Goal: Transaction & Acquisition: Purchase product/service

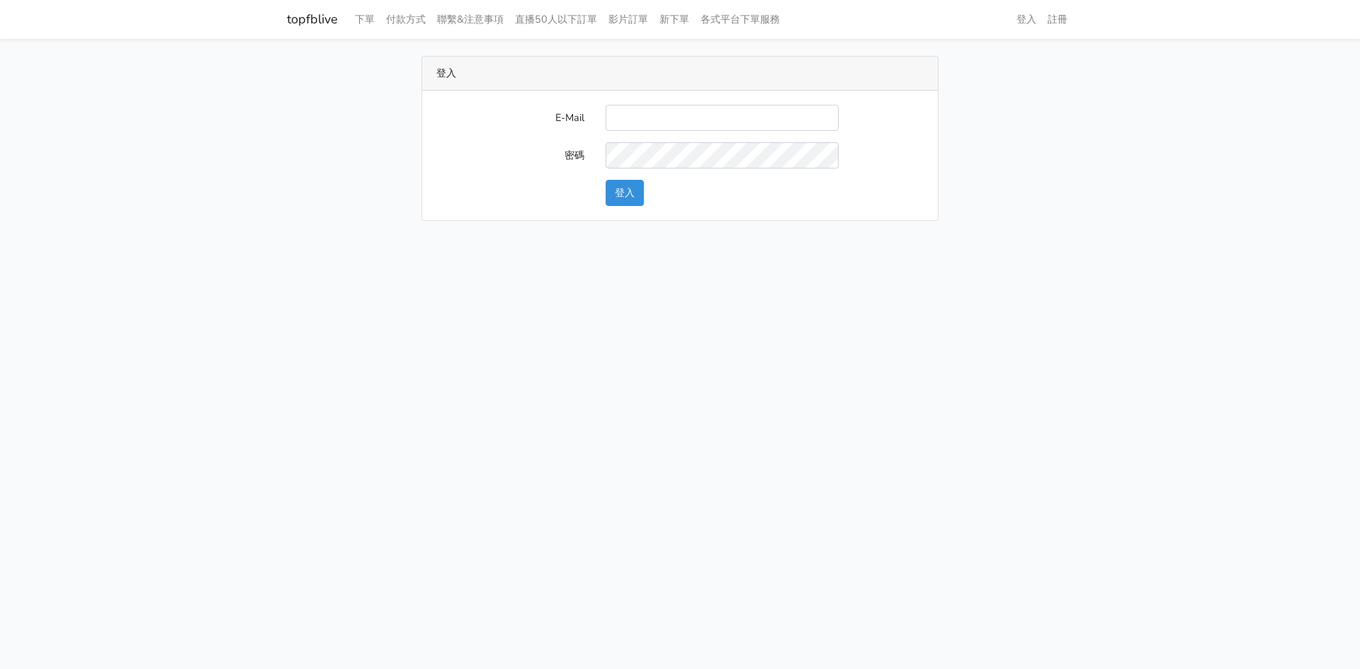
click at [657, 120] on input "E-Mail" at bounding box center [722, 118] width 233 height 26
type input "gftv30000@yahoo.com.tw"
click at [613, 193] on button "登入" at bounding box center [625, 193] width 38 height 26
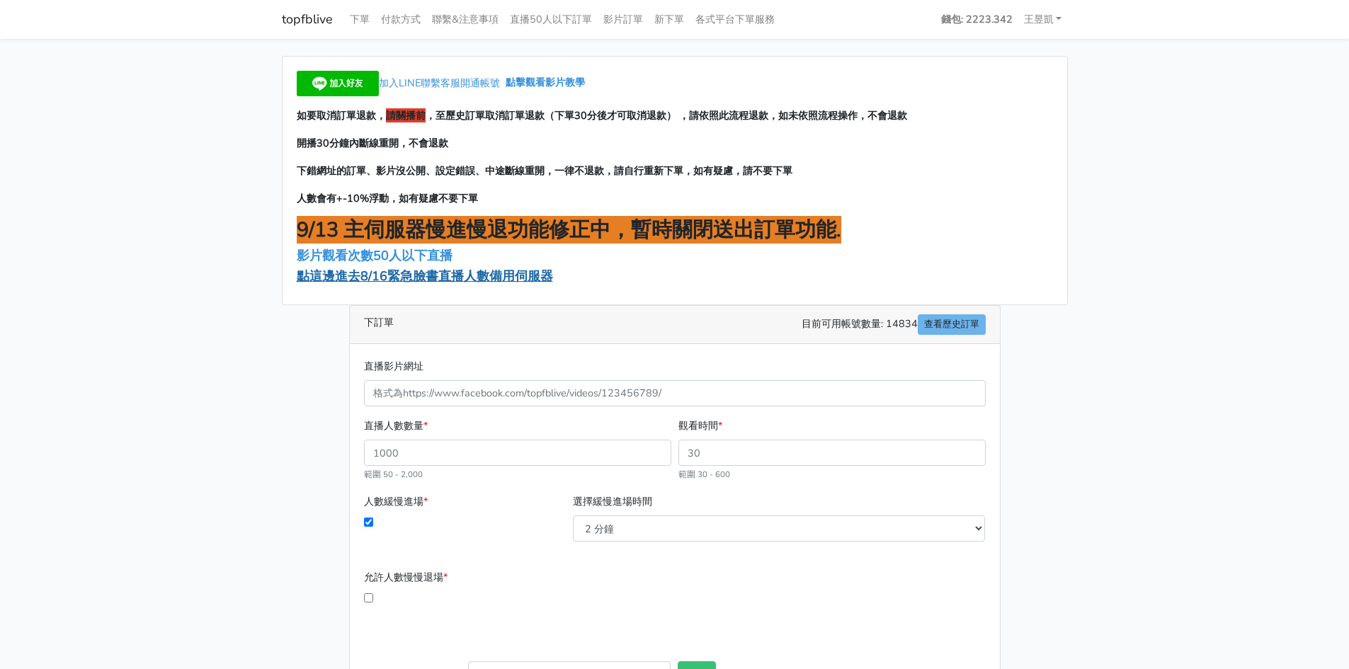
click at [475, 271] on span "點這邊進去8/16緊急臉書直播人數備用伺服器" at bounding box center [425, 276] width 256 height 17
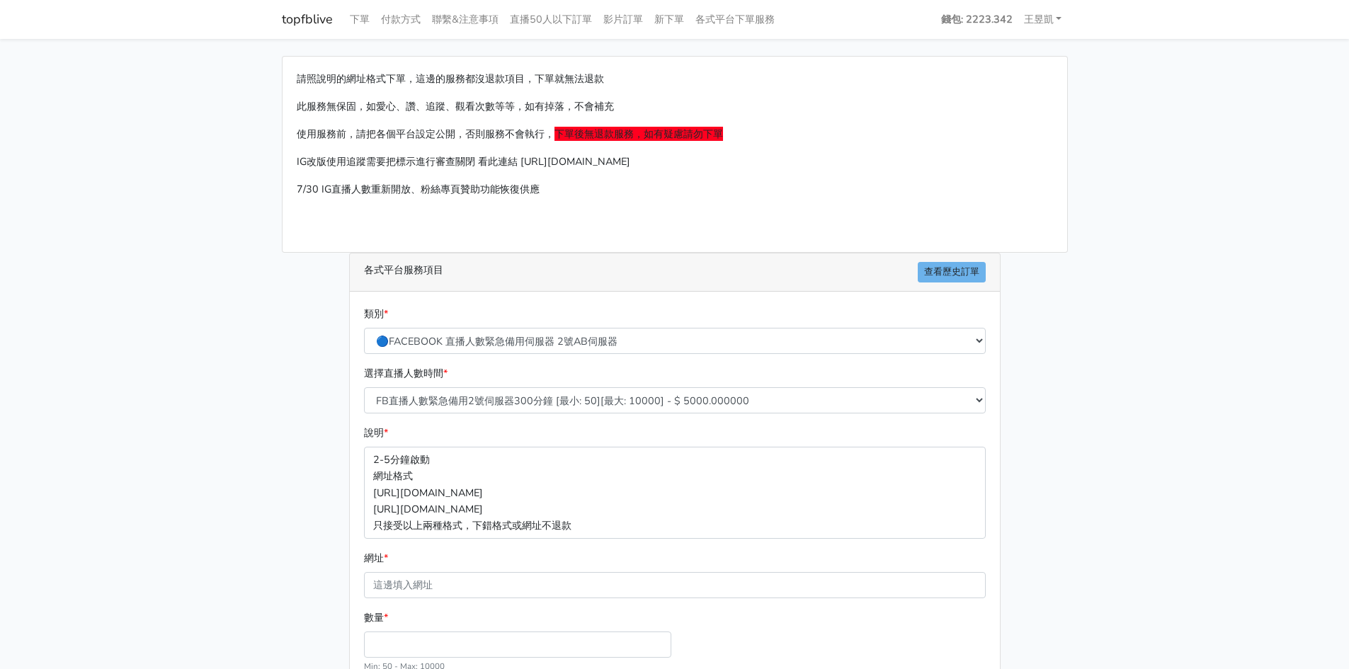
drag, startPoint x: 141, startPoint y: 540, endPoint x: 153, endPoint y: 538, distance: 12.1
click at [153, 538] on main "請照說明的網址格式下單，這邊的服務都沒退款項目，下單就無法退款 此服務無保固，如愛心、讚、追蹤、觀看次數等等，如有掉落，不會補充 使用服務前，請把各個平台設定…" at bounding box center [674, 420] width 1349 height 763
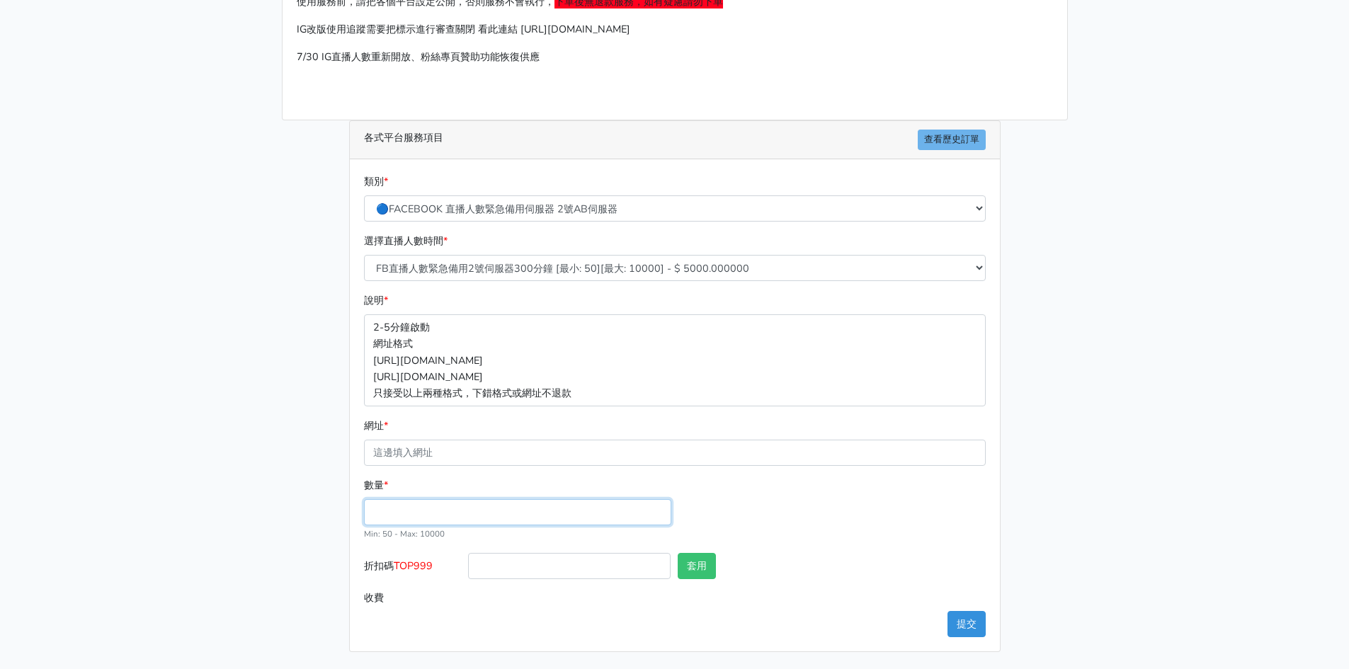
click at [492, 507] on input "數量 *" at bounding box center [517, 512] width 307 height 26
type input "100"
type input "500.000"
click at [237, 560] on main "請照說明的網址格式下單，這邊的服務都沒退款項目，下單就無法退款 此服務無保固，如愛心、讚、追蹤、觀看次數等等，如有掉落，不會補充 使用服務前，請把各個平台設定…" at bounding box center [674, 287] width 1349 height 763
drag, startPoint x: 399, startPoint y: 565, endPoint x: 438, endPoint y: 564, distance: 39.0
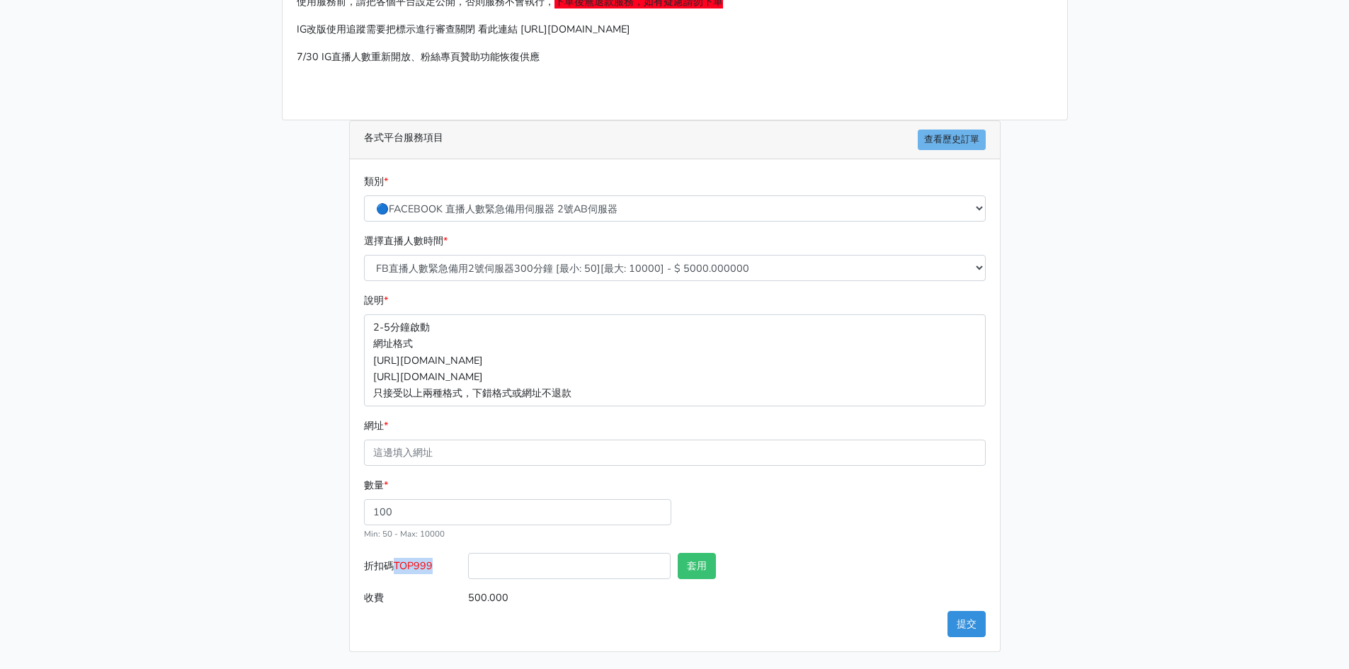
click at [438, 564] on label "折扣碼 TOP999" at bounding box center [413, 569] width 105 height 32
copy span "TOP999"
click at [593, 560] on input "折扣碼 TOP999" at bounding box center [569, 566] width 203 height 26
paste input "TOP999"
type input "TOP999"
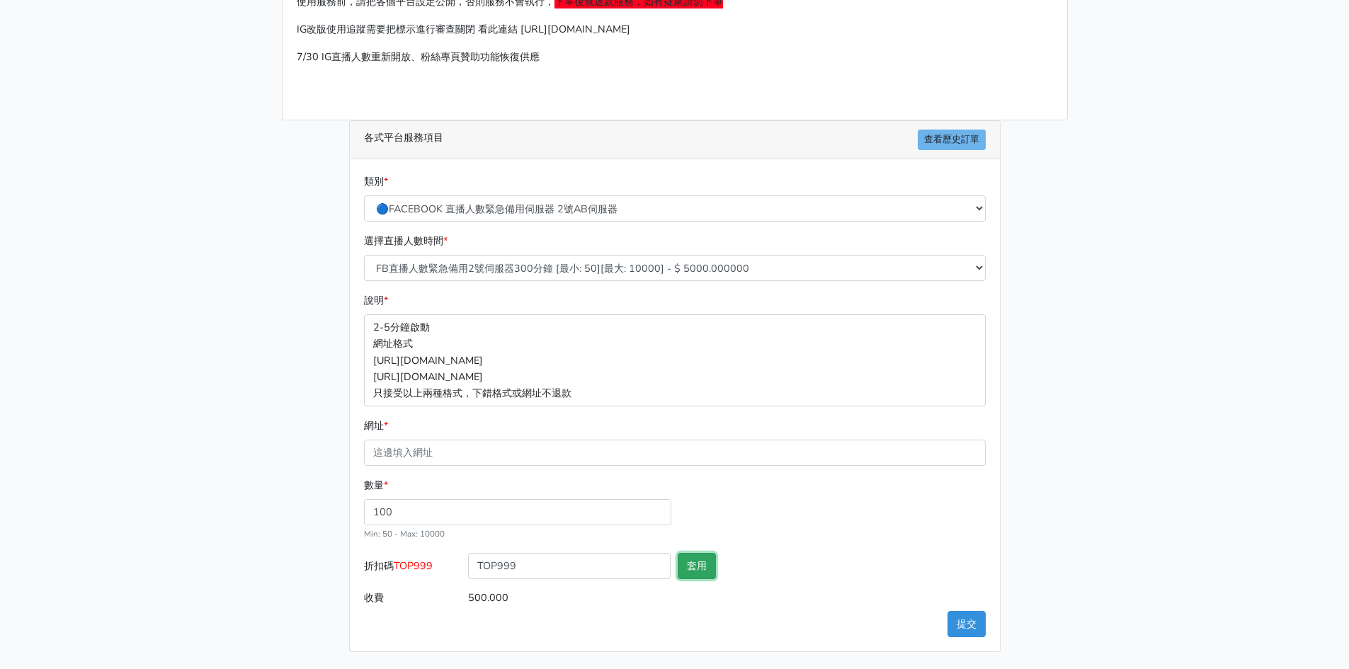
click at [701, 563] on button "套用" at bounding box center [697, 566] width 38 height 26
type input "套用失敗"
click at [613, 268] on select "FB直播人數緊急備用2號伺服器300分鐘 [最小: 50][最大: 10000] - $ 5000.000000 FB直播人數緊急備用2號伺服器60分鐘 [最…" at bounding box center [675, 268] width 622 height 26
click at [123, 387] on main "請照說明的網址格式下單，這邊的服務都沒退款項目，下單就無法退款 此服務無保固，如愛心、讚、追蹤、觀看次數等等，如有掉落，不會補充 使用服務前，請把各個平台設定…" at bounding box center [674, 287] width 1349 height 763
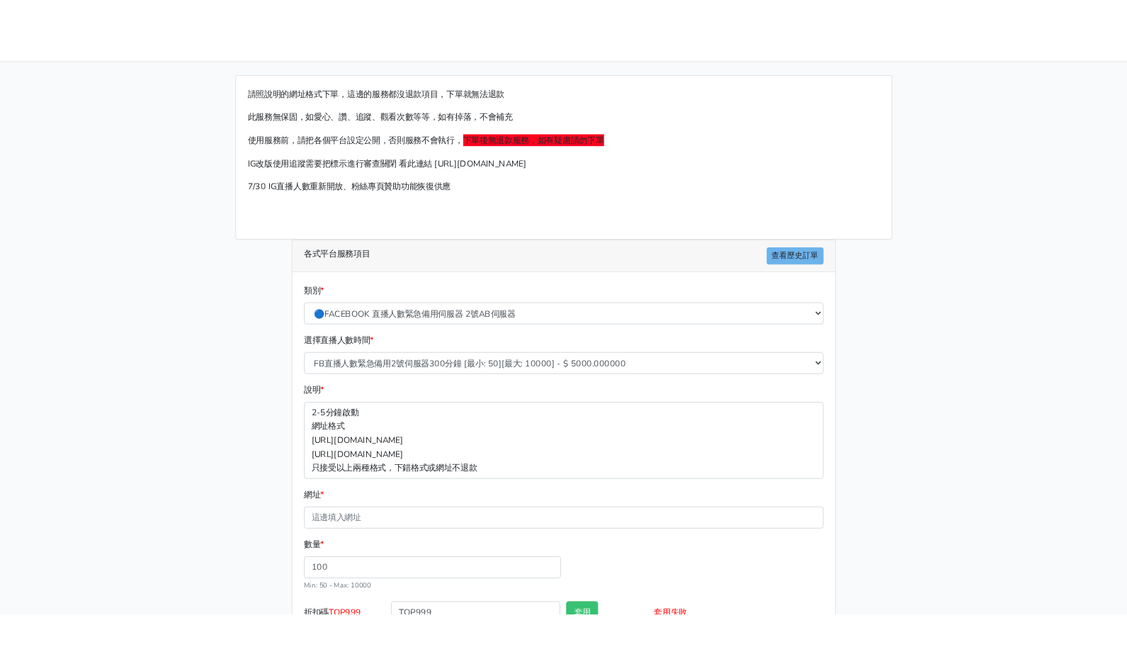
scroll to position [0, 0]
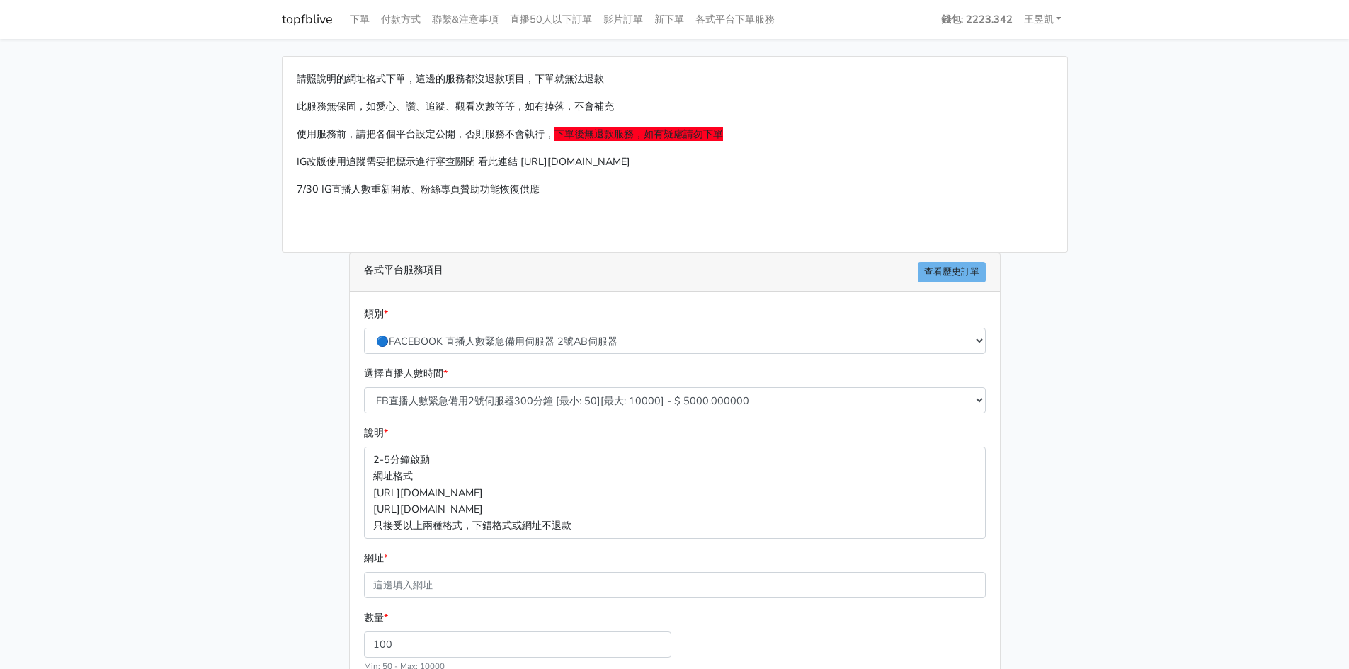
click at [122, 324] on main "請照說明的網址格式下單，這邊的服務都沒退款項目，下單就無法退款 此服務無保固，如愛心、讚、追蹤、觀看次數等等，如有掉落，不會補充 使用服務前，請把各個平台設定…" at bounding box center [674, 420] width 1349 height 763
click at [201, 142] on main "請照說明的網址格式下單，這邊的服務都沒退款項目，下單就無法退款 此服務無保固，如愛心、讚、追蹤、觀看次數等等，如有掉落，不會補充 使用服務前，請把各個平台設定…" at bounding box center [674, 420] width 1349 height 763
click at [220, 152] on main "請照說明的網址格式下單，這邊的服務都沒退款項目，下單就無法退款 此服務無保固，如愛心、讚、追蹤、觀看次數等等，如有掉落，不會補充 使用服務前，請把各個平台設定…" at bounding box center [674, 420] width 1349 height 763
click at [254, 160] on main "請照說明的網址格式下單，這邊的服務都沒退款項目，下單就無法退款 此服務無保固，如愛心、讚、追蹤、觀看次數等等，如有掉落，不會補充 使用服務前，請把各個平台設定…" at bounding box center [674, 420] width 1349 height 763
click at [185, 100] on main "請照說明的網址格式下單，這邊的服務都沒退款項目，下單就無法退款 此服務無保固，如愛心、讚、追蹤、觀看次數等等，如有掉落，不會補充 使用服務前，請把各個平台設定…" at bounding box center [674, 420] width 1349 height 763
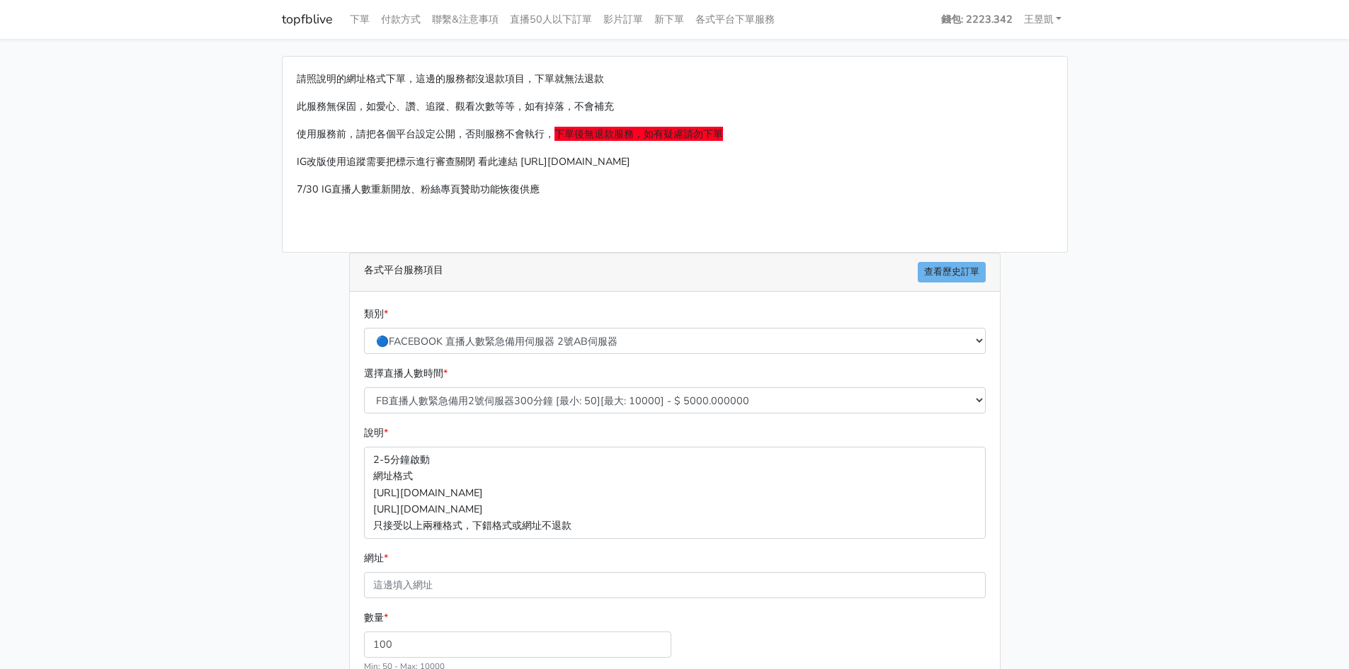
drag, startPoint x: 18, startPoint y: 400, endPoint x: 98, endPoint y: 329, distance: 106.4
click at [31, 388] on main "請照說明的網址格式下單，這邊的服務都沒退款項目，下單就無法退款 此服務無保固，如愛心、讚、追蹤、觀看次數等等，如有掉落，不會補充 使用服務前，請把各個平台設定…" at bounding box center [674, 420] width 1349 height 763
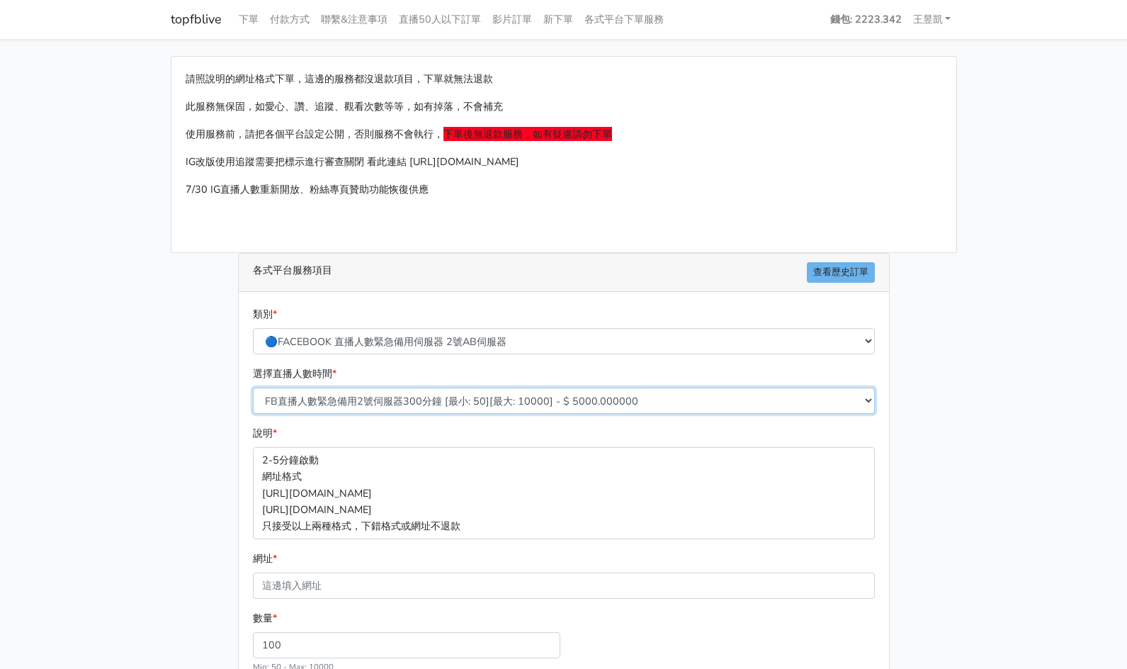
click at [455, 396] on select "FB直播人數緊急備用2號伺服器300分鐘 [最小: 50][最大: 10000] - $ 5000.000000 FB直播人數緊急備用2號伺服器60分鐘 [最…" at bounding box center [564, 400] width 622 height 26
select select "574"
click at [253, 387] on select "FB直播人數緊急備用2號伺服器300分鐘 [最小: 50][最大: 10000] - $ 5000.000000 FB直播人數緊急備用2號伺服器60分鐘 [最…" at bounding box center [564, 400] width 622 height 26
type input "150.000"
click at [1025, 491] on main "請照說明的網址格式下單，這邊的服務都沒退款項目，下單就無法退款 此服務無保固，如愛心、讚、追蹤、觀看次數等等，如有掉落，不會補充 使用服務前，請把各個平台設定…" at bounding box center [563, 420] width 1127 height 763
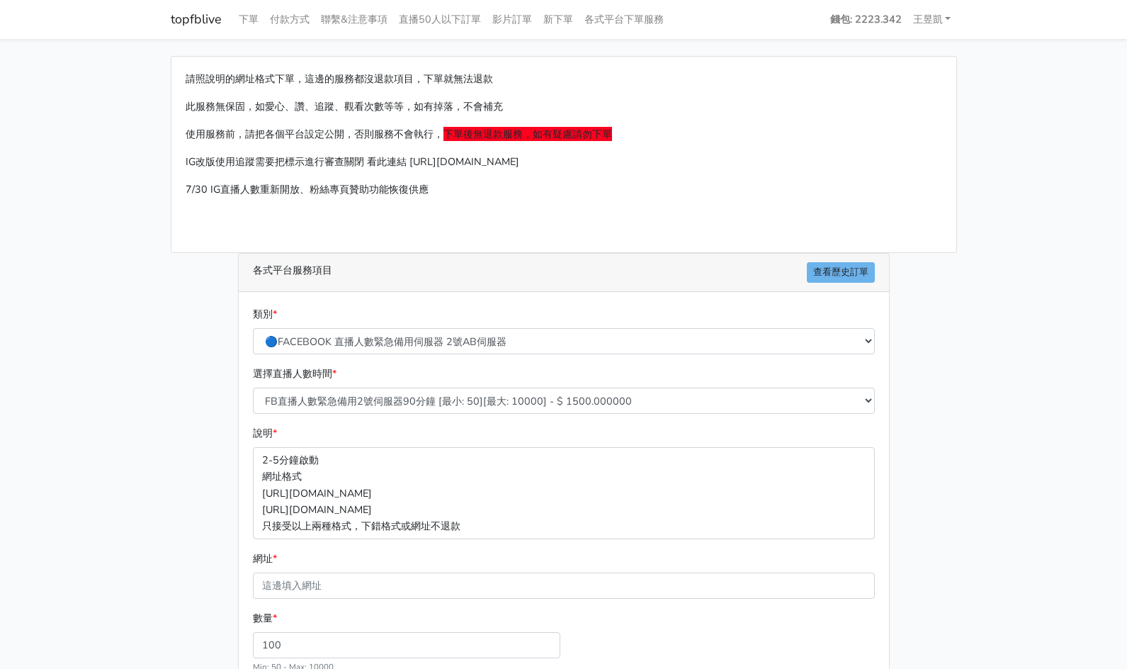
click at [1004, 424] on main "請照說明的網址格式下單，這邊的服務都沒退款項目，下單就無法退款 此服務無保固，如愛心、讚、追蹤、觀看次數等等，如有掉落，不會補充 使用服務前，請把各個平台設定…" at bounding box center [563, 420] width 1127 height 763
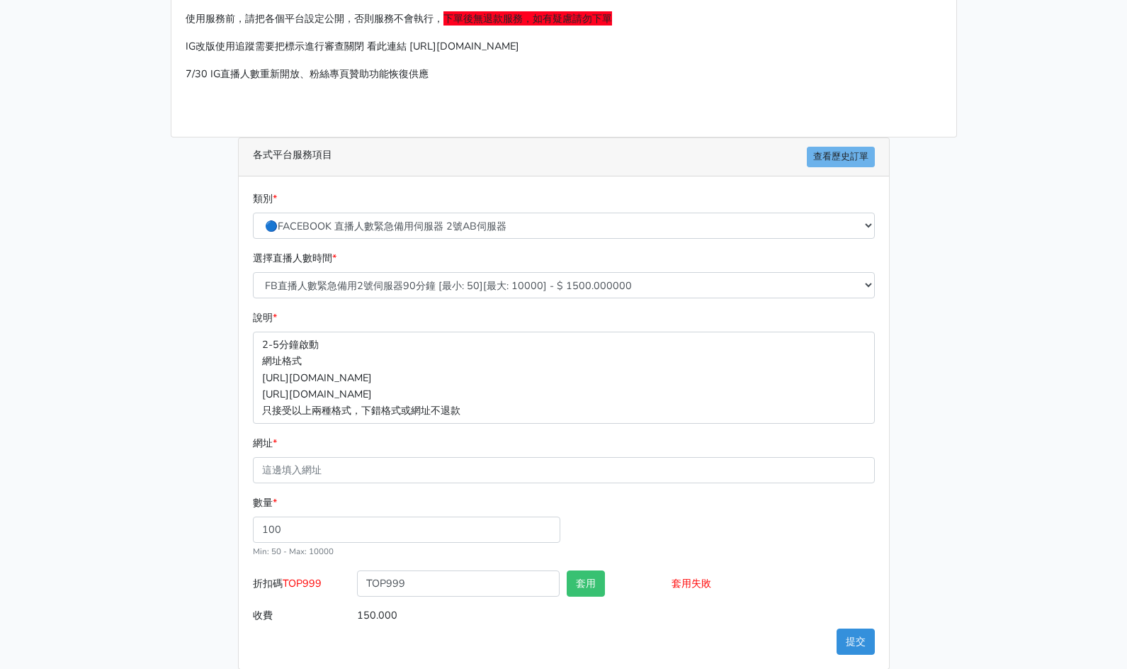
scroll to position [133, 0]
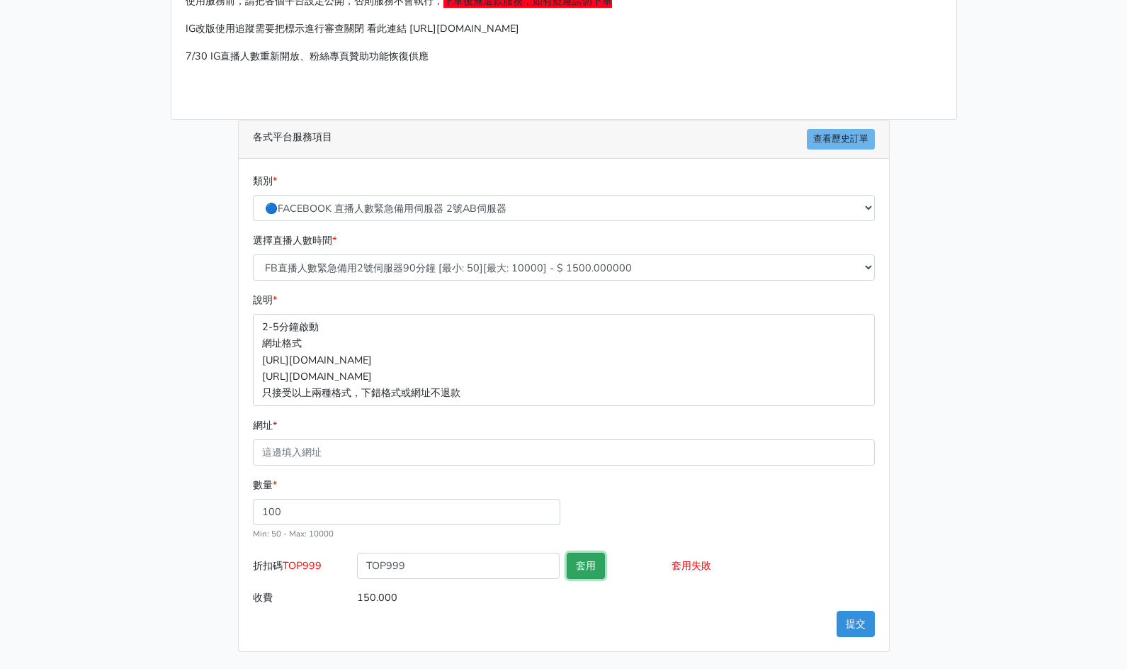
click at [594, 564] on button "套用" at bounding box center [586, 566] width 38 height 26
click at [948, 442] on div "請照說明的網址格式下單，這邊的服務都沒退款項目，下單就無法退款 此服務無保固，如愛心、讚、追蹤、觀看次數等等，如有掉落，不會補充 使用服務前，請把各個平台設定…" at bounding box center [564, 287] width 808 height 729
click at [941, 440] on div "請照說明的網址格式下單，這邊的服務都沒退款項目，下單就無法退款 此服務無保固，如愛心、讚、追蹤、觀看次數等等，如有掉落，不會補充 使用服務前，請把各個平台設定…" at bounding box center [564, 287] width 808 height 729
click at [992, 414] on main "請照說明的網址格式下單，這邊的服務都沒退款項目，下單就無法退款 此服務無保固，如愛心、讚、追蹤、觀看次數等等，如有掉落，不會補充 使用服務前，請把各個平台設定…" at bounding box center [563, 287] width 1127 height 763
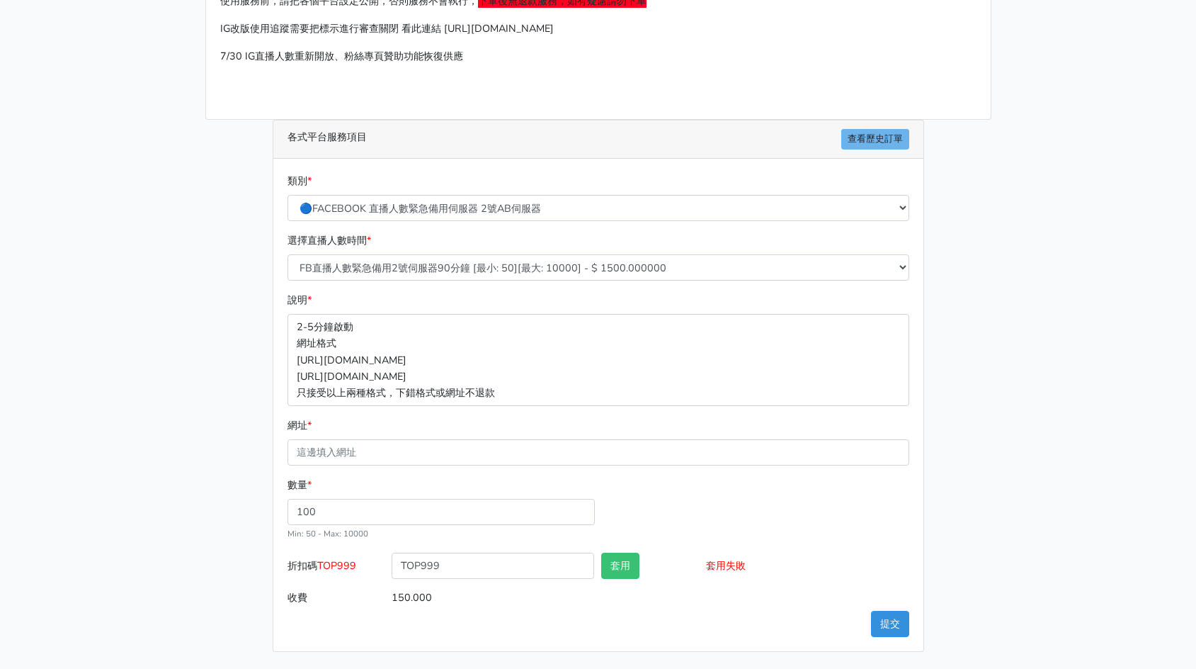
click at [58, 421] on main "請照說明的網址格式下單，這邊的服務都沒退款項目，下單就無法退款 此服務無保固，如愛心、讚、追蹤、觀看次數等等，如有掉落，不會補充 使用服務前，請把各個平台設定…" at bounding box center [598, 287] width 1196 height 763
click at [142, 225] on main "請照說明的網址格式下單，這邊的服務都沒退款項目，下單就無法退款 此服務無保固，如愛心、讚、追蹤、觀看次數等等，如有掉落，不會補充 使用服務前，請把各個平台設定…" at bounding box center [598, 287] width 1196 height 763
click at [126, 215] on main "請照說明的網址格式下單，這邊的服務都沒退款項目，下單就無法退款 此服務無保固，如愛心、讚、追蹤、觀看次數等等，如有掉落，不會補充 使用服務前，請把各個平台設定…" at bounding box center [598, 287] width 1196 height 763
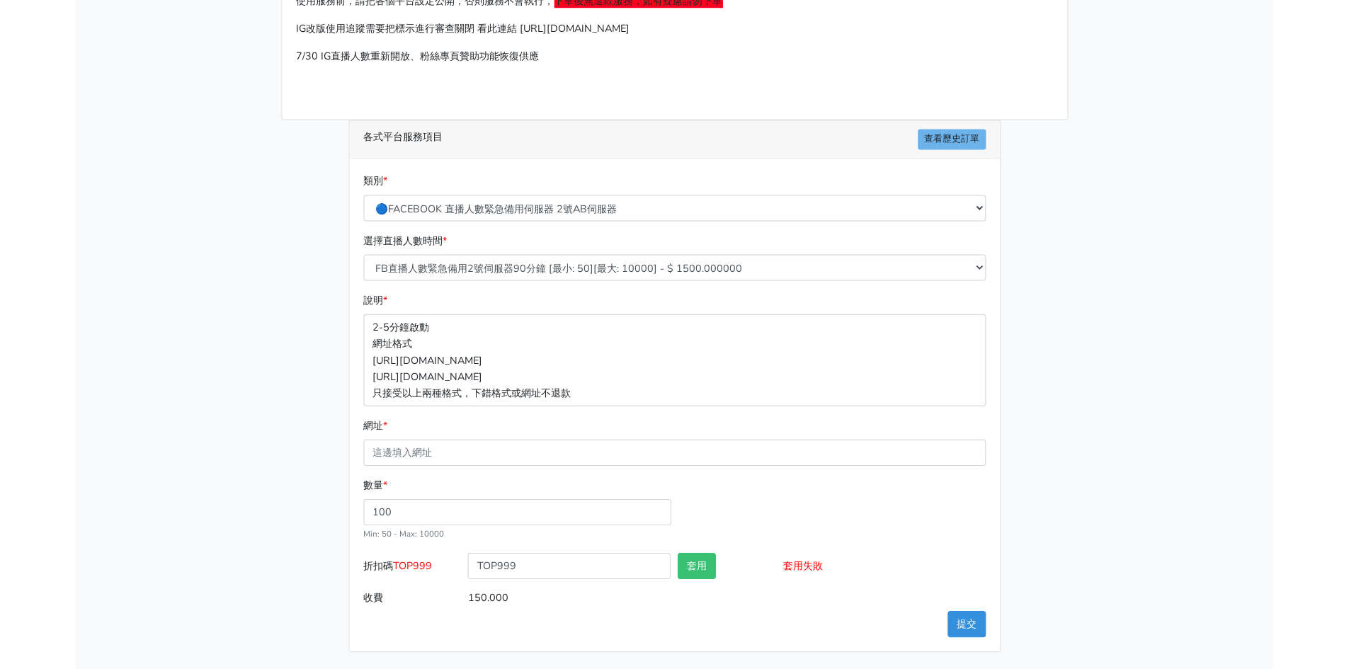
scroll to position [132, 0]
click at [1112, 96] on main "請照說明的網址格式下單，這邊的服務都沒退款項目，下單就無法退款 此服務無保固，如愛心、讚、追蹤、觀看次數等等，如有掉落，不會補充 使用服務前，請把各個平台設定…" at bounding box center [674, 287] width 1349 height 763
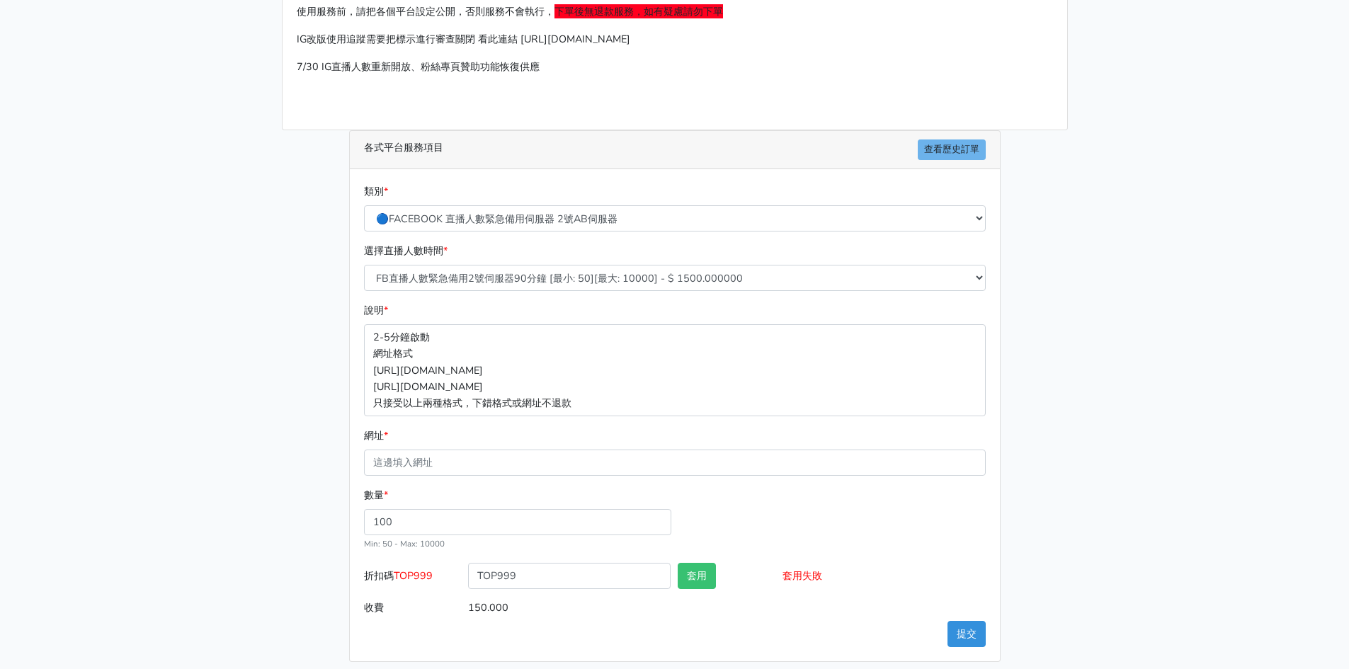
scroll to position [0, 0]
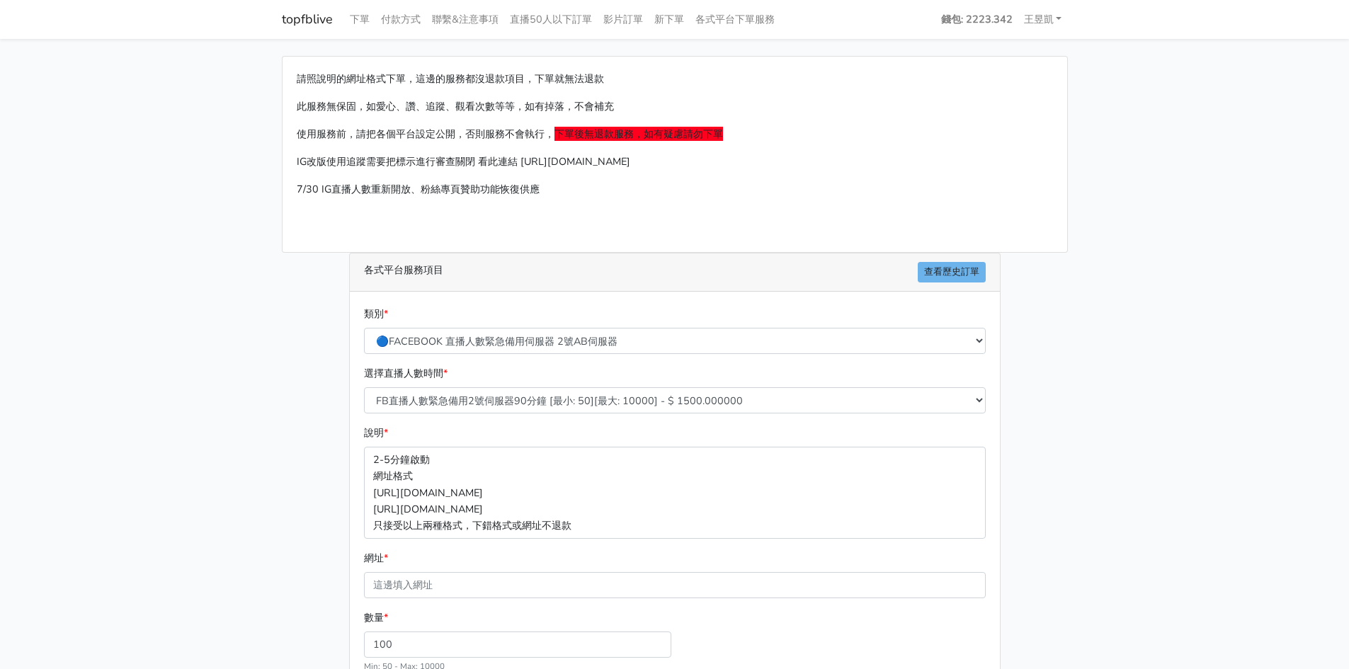
click at [214, 268] on main "請照說明的網址格式下單，這邊的服務都沒退款項目，下單就無法退款 此服務無保固，如愛心、讚、追蹤、觀看次數等等，如有掉落，不會補充 使用服務前，請把各個平台設定…" at bounding box center [674, 420] width 1349 height 763
click at [203, 256] on main "請照說明的網址格式下單，這邊的服務都沒退款項目，下單就無法退款 此服務無保固，如愛心、讚、追蹤、觀看次數等等，如有掉落，不會補充 使用服務前，請把各個平台設定…" at bounding box center [674, 420] width 1349 height 763
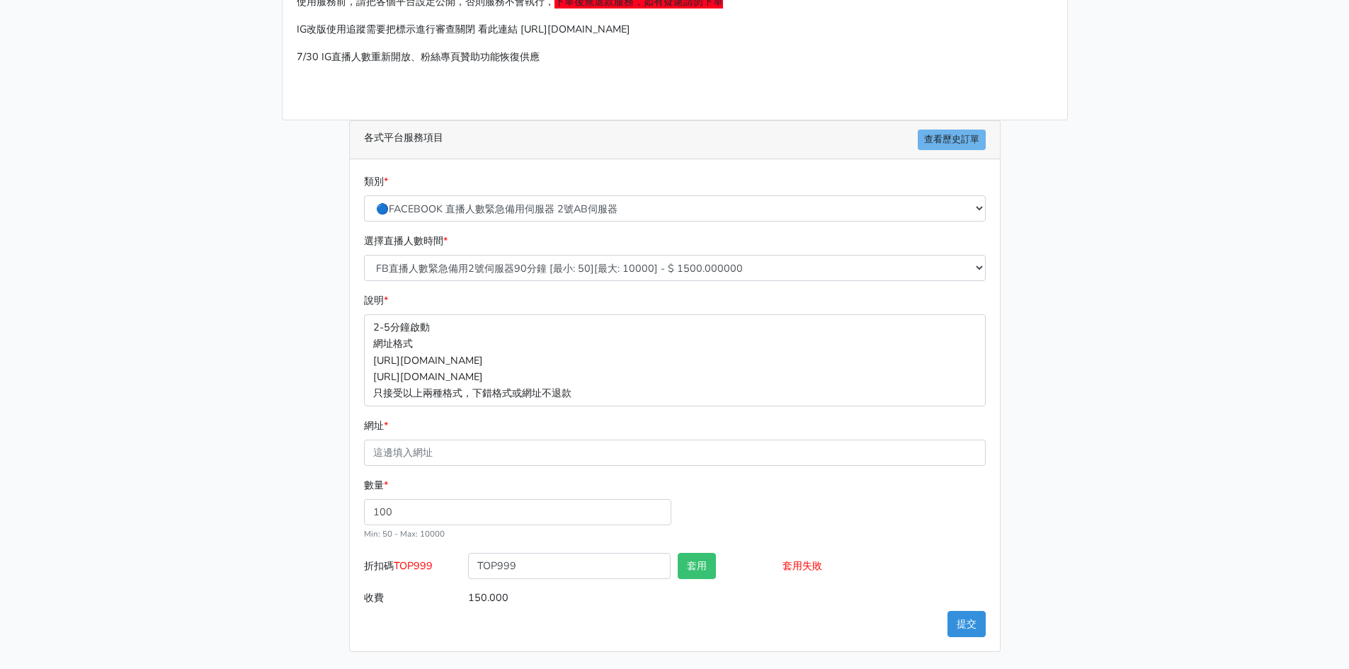
click at [203, 256] on main "請照說明的網址格式下單，這邊的服務都沒退款項目，下單就無法退款 此服務無保固，如愛心、讚、追蹤、觀看次數等等，如有掉落，不會補充 使用服務前，請把各個平台設定…" at bounding box center [674, 287] width 1349 height 763
click at [237, 244] on main "請照說明的網址格式下單，這邊的服務都沒退款項目，下單就無法退款 此服務無保固，如愛心、讚、追蹤、觀看次數等等，如有掉落，不會補充 使用服務前，請把各個平台設定…" at bounding box center [674, 287] width 1349 height 763
click at [210, 304] on main "請照說明的網址格式下單，這邊的服務都沒退款項目，下單就無法退款 此服務無保固，如愛心、讚、追蹤、觀看次數等等，如有掉落，不會補充 使用服務前，請把各個平台設定…" at bounding box center [674, 287] width 1349 height 763
click at [273, 282] on div "請照說明的網址格式下單，這邊的服務都沒退款項目，下單就無法退款 此服務無保固，如愛心、讚、追蹤、觀看次數等等，如有掉落，不會補充 使用服務前，請把各個平台設定…" at bounding box center [675, 287] width 808 height 729
drag, startPoint x: 158, startPoint y: 342, endPoint x: 361, endPoint y: 19, distance: 381.7
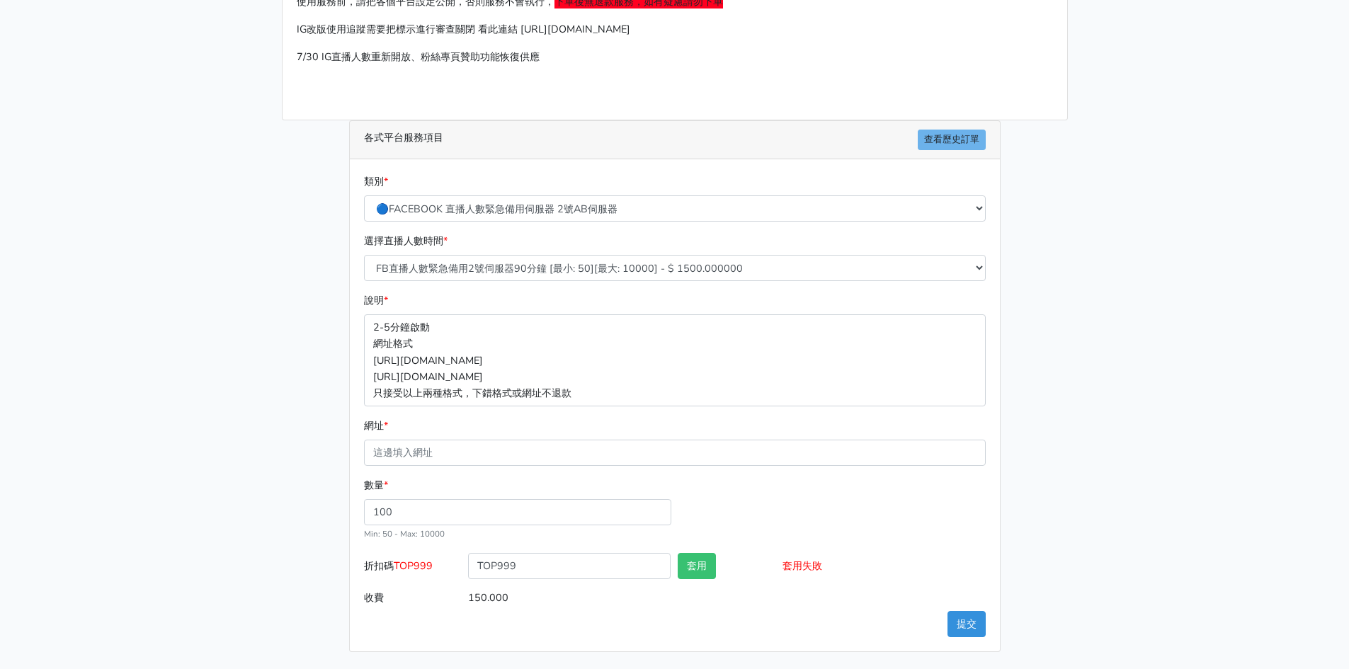
click at [159, 341] on main "請照說明的網址格式下單，這邊的服務都沒退款項目，下單就無法退款 此服務無保固，如愛心、讚、追蹤、觀看次數等等，如有掉落，不會補充 使用服務前，請把各個平台設定…" at bounding box center [674, 287] width 1349 height 763
click at [525, 452] on input "網址 *" at bounding box center [675, 453] width 622 height 26
paste input "https://www.facebook.com/TaipeiHopePlazaFarmersMarket/videos/1859244498283911?l…"
type input "https://www.facebook.com/TaipeiHopePlazaFarmersMarket/videos/1859244498283911?l…"
click at [1109, 445] on main "請照說明的網址格式下單，這邊的服務都沒退款項目，下單就無法退款 此服務無保固，如愛心、讚、追蹤、觀看次數等等，如有掉落，不會補充 使用服務前，請把各個平台設定…" at bounding box center [674, 287] width 1349 height 763
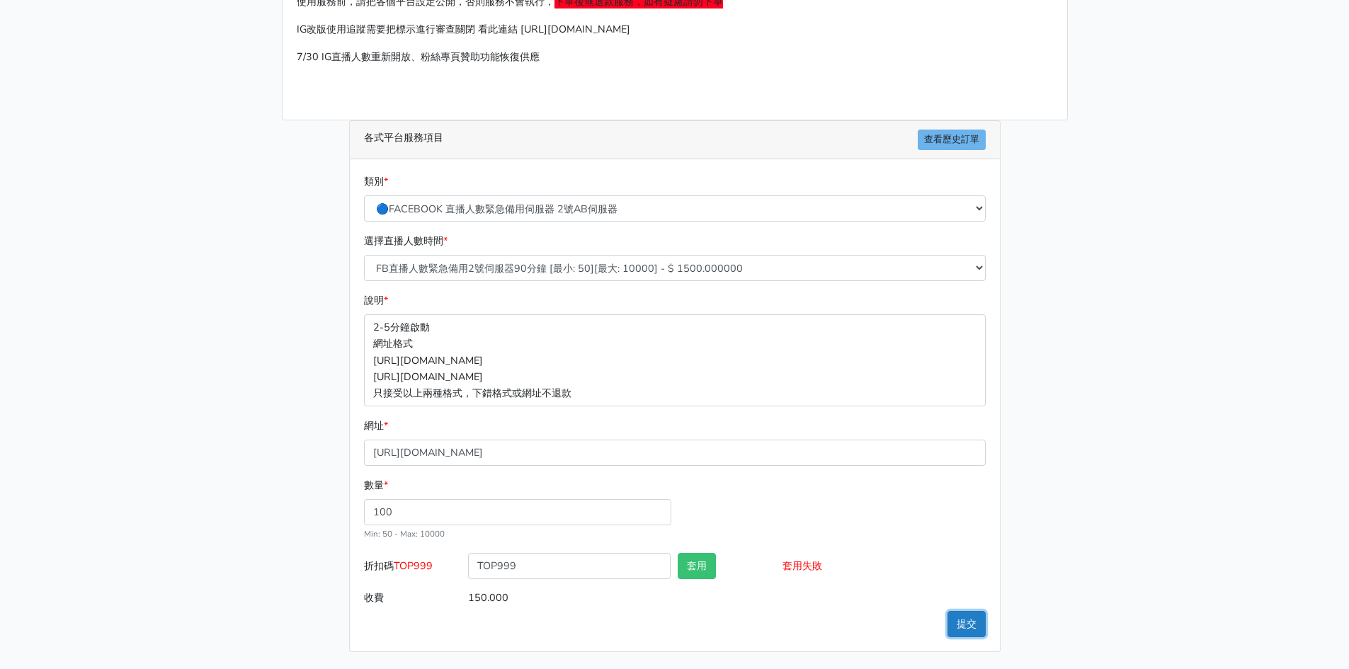
drag, startPoint x: 970, startPoint y: 628, endPoint x: 955, endPoint y: 616, distance: 19.6
click at [968, 628] on button "提交" at bounding box center [967, 624] width 38 height 26
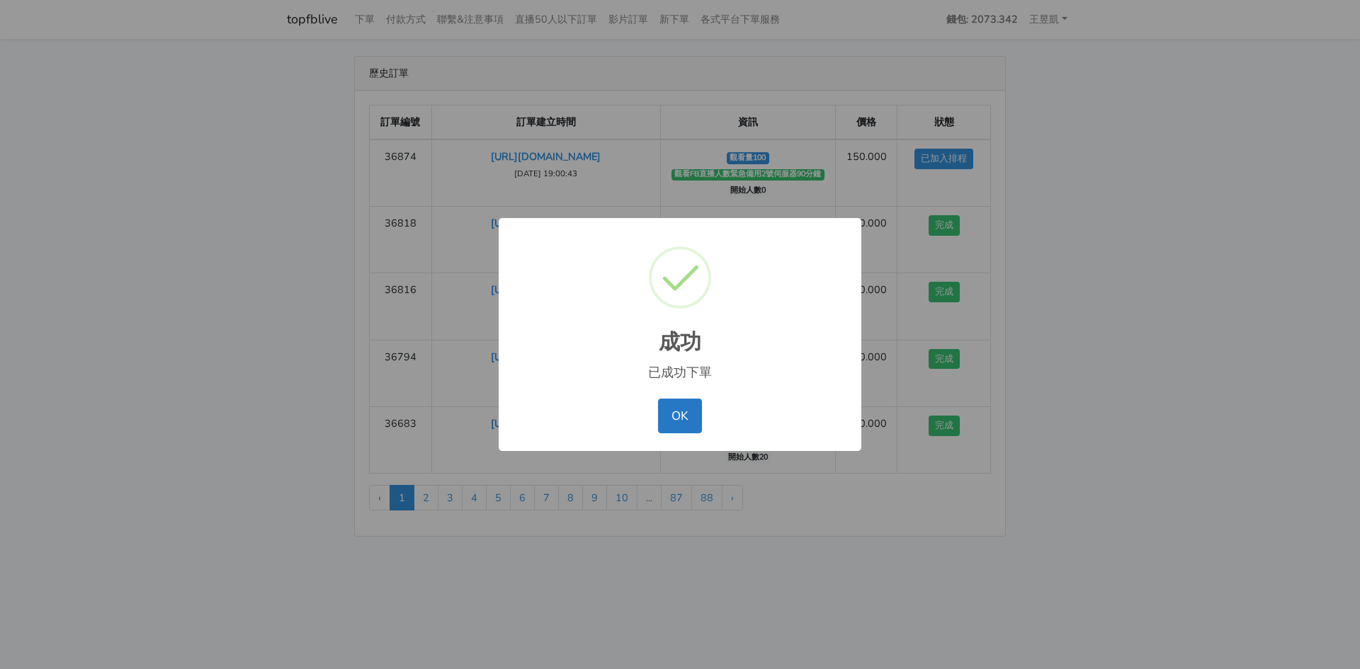
drag, startPoint x: 667, startPoint y: 419, endPoint x: 717, endPoint y: 427, distance: 50.9
click at [678, 421] on button "OK" at bounding box center [679, 416] width 43 height 34
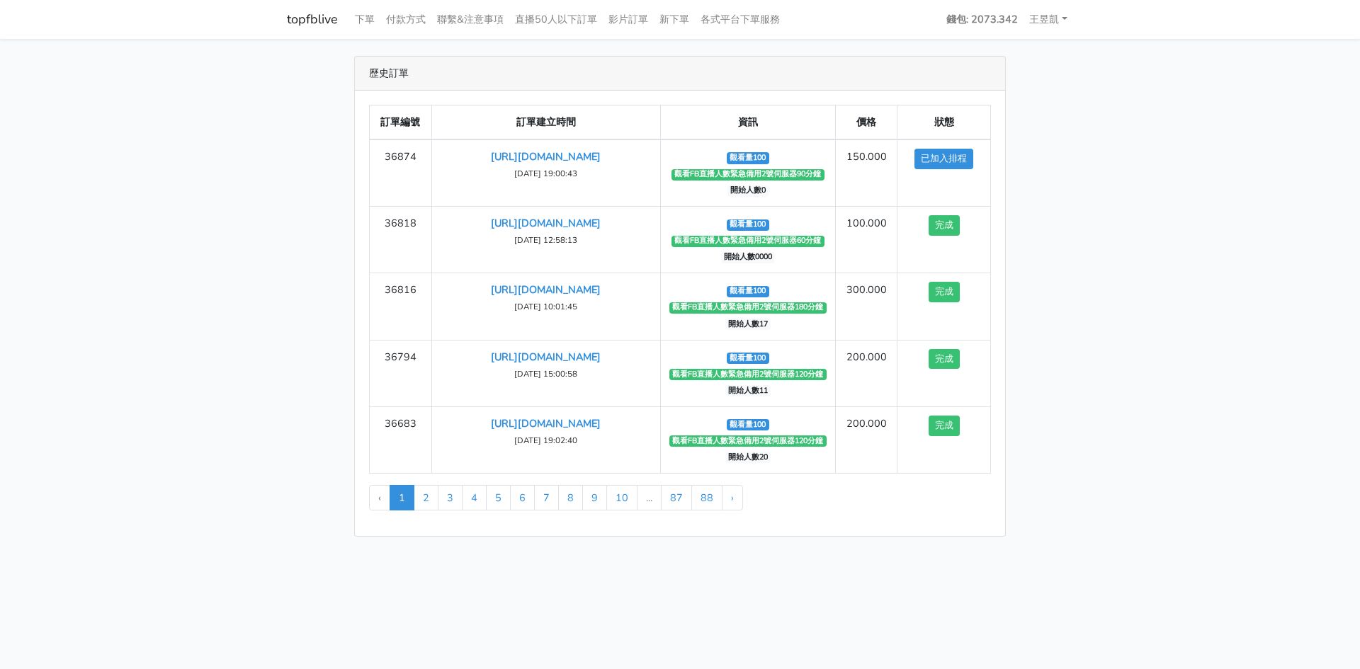
drag, startPoint x: 1293, startPoint y: 339, endPoint x: 1135, endPoint y: 358, distance: 159.1
click at [1266, 346] on main "歷史訂單 訂單編號 訂單建立時間 資訊 價格 狀態 36874 https://www.facebook.com/TaipeiHopePlazaFarmers…" at bounding box center [680, 296] width 1360 height 515
drag, startPoint x: 188, startPoint y: 367, endPoint x: 150, endPoint y: 357, distance: 38.8
click at [150, 357] on main "歷史訂單 訂單編號 訂單建立時間 資訊 價格 狀態 36874 https://www.facebook.com/TaipeiHopePlazaFarmers…" at bounding box center [680, 296] width 1360 height 515
